Goal: Find specific page/section: Find specific page/section

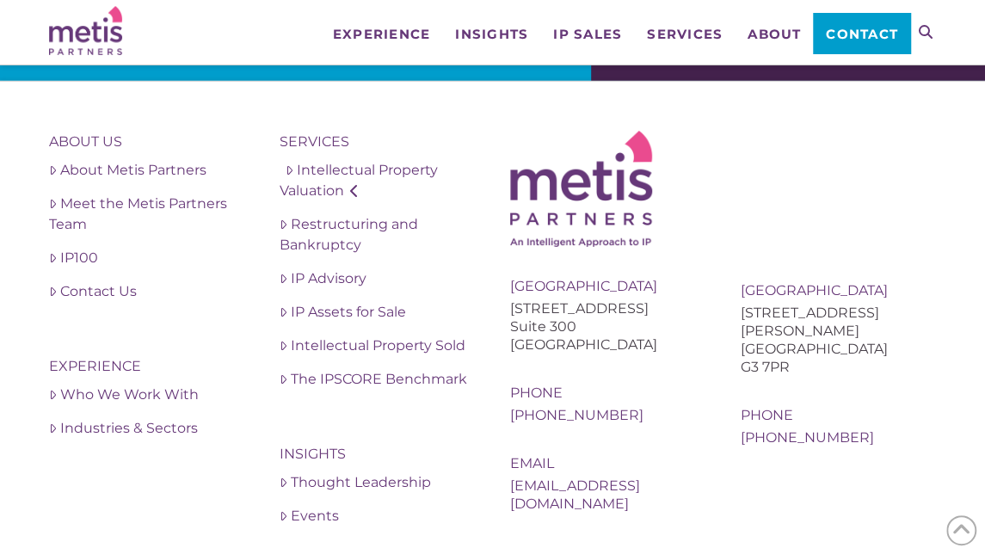
scroll to position [2645, 0]
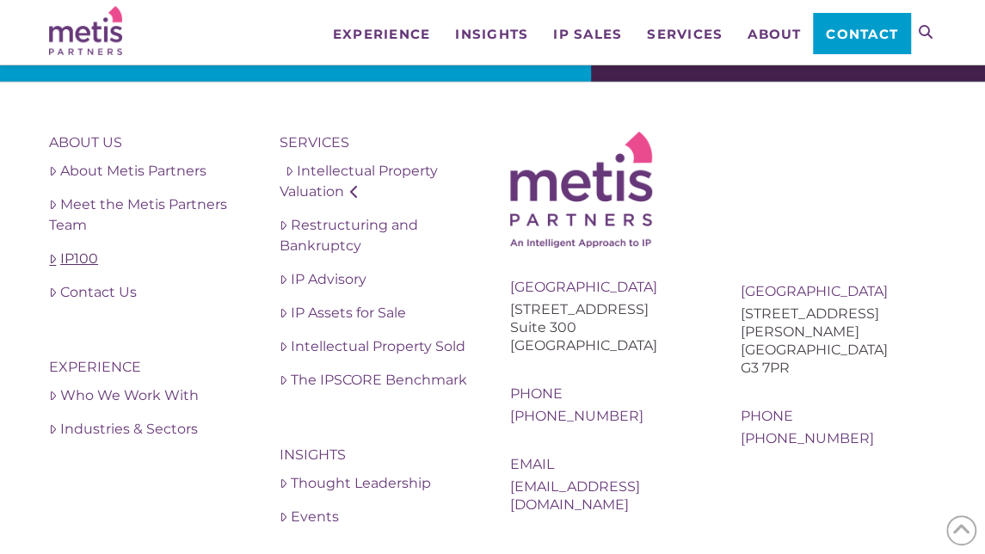
drag, startPoint x: 759, startPoint y: 211, endPoint x: 241, endPoint y: 252, distance: 519.8
click at [241, 252] on link "IP100" at bounding box center [146, 259] width 195 height 21
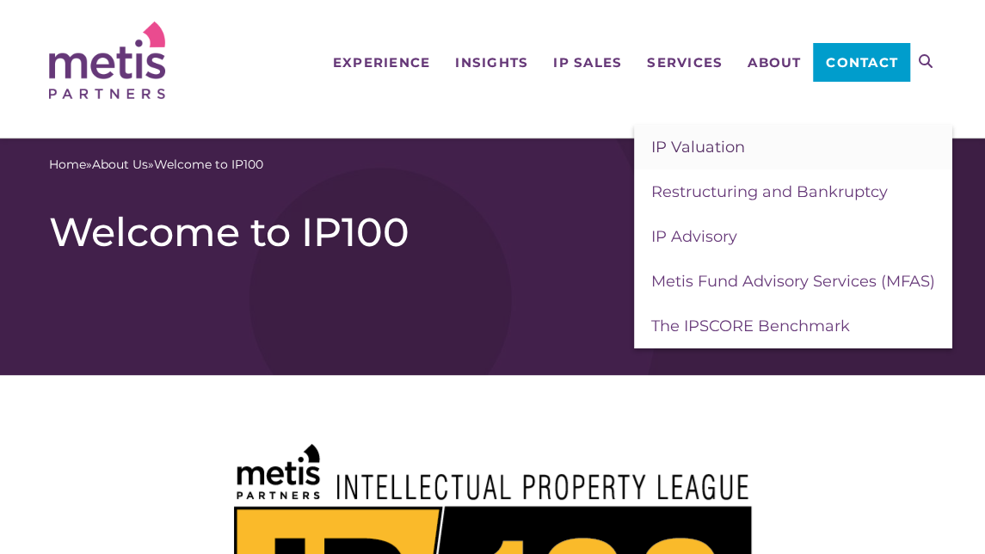
click at [694, 153] on span "IP Valuation" at bounding box center [699, 147] width 94 height 19
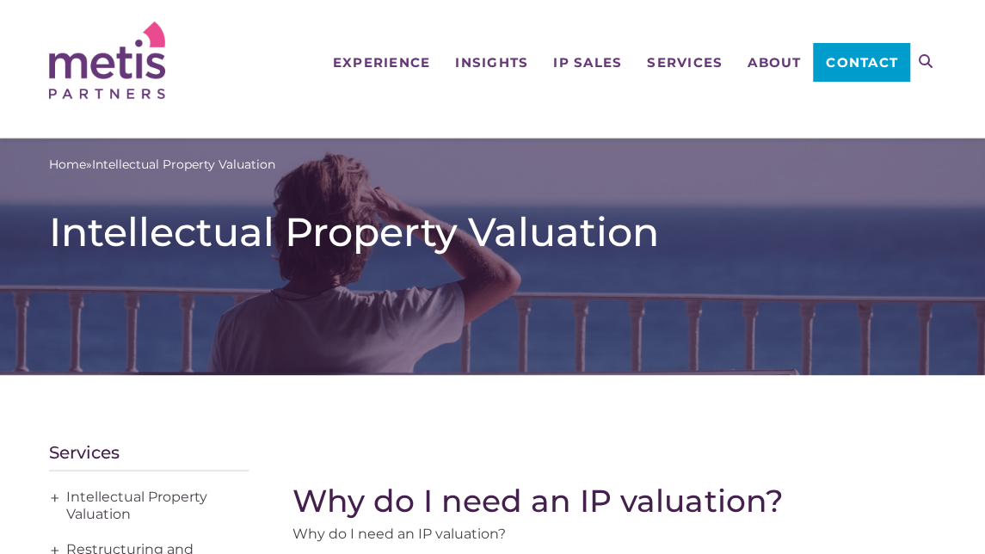
click at [694, 153] on div "Home » Intellectual Property Valuation Intellectual Property Valuation" at bounding box center [492, 202] width 887 height 126
click at [120, 85] on img at bounding box center [107, 60] width 116 height 77
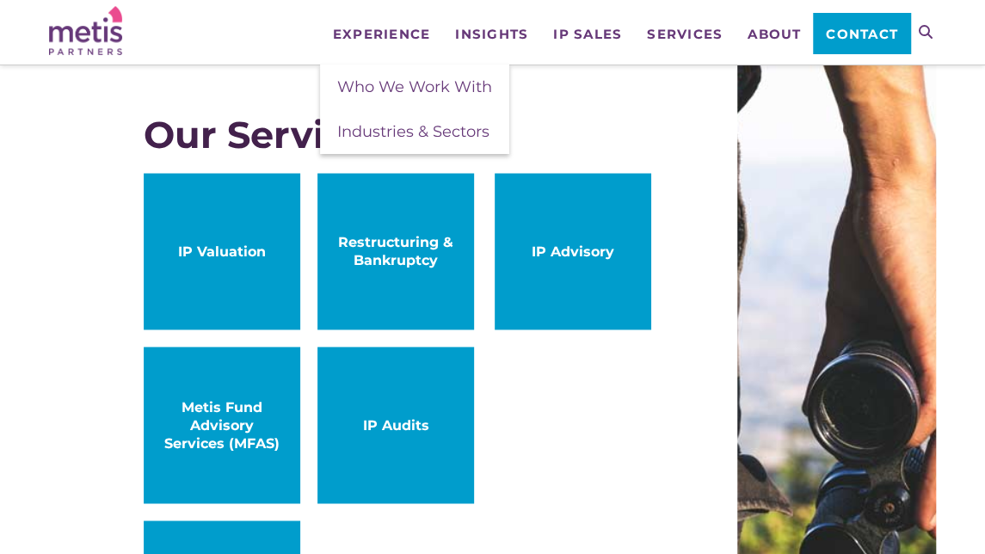
scroll to position [936, 0]
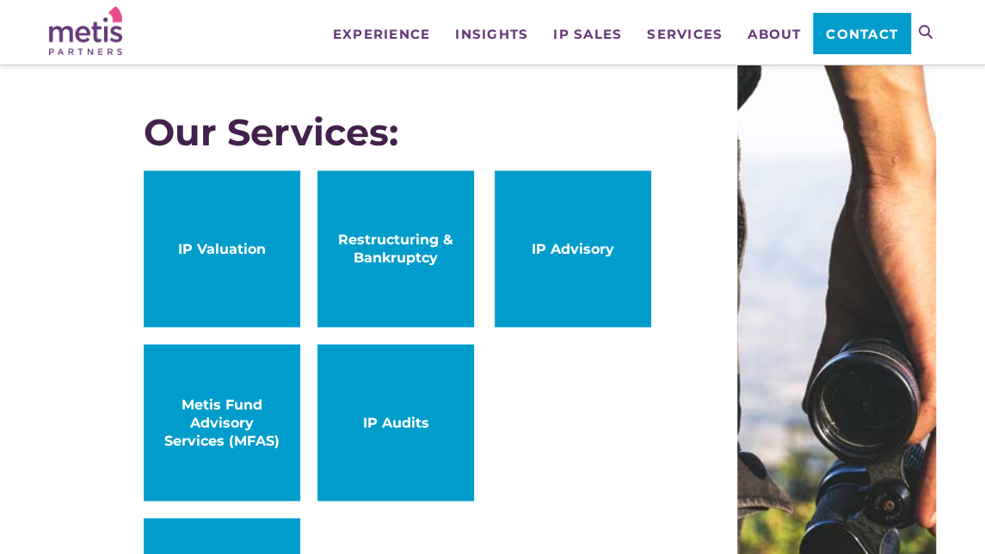
click at [224, 247] on span "IP Valuation" at bounding box center [222, 249] width 122 height 18
